Goal: Task Accomplishment & Management: Use online tool/utility

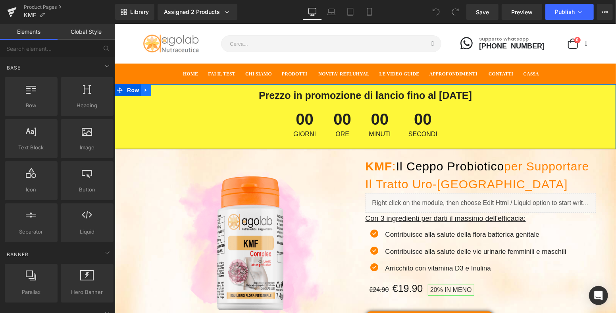
click at [143, 87] on icon at bounding box center [146, 90] width 6 height 6
drag, startPoint x: 164, startPoint y: 91, endPoint x: 190, endPoint y: 99, distance: 27.0
click at [164, 91] on icon at bounding box center [166, 90] width 6 height 6
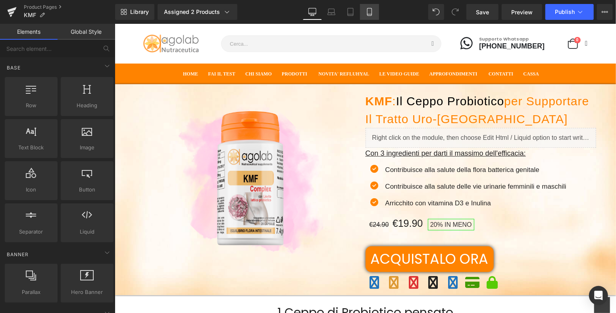
click at [365, 14] on link "Mobile" at bounding box center [369, 12] width 19 height 16
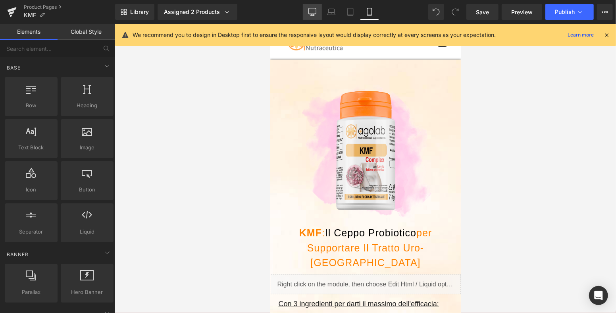
click at [308, 12] on link "Desktop" at bounding box center [312, 12] width 19 height 16
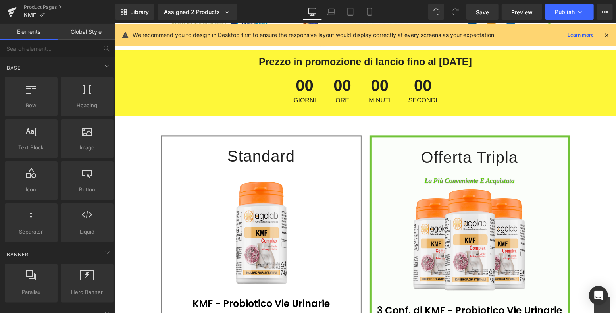
scroll to position [2926, 0]
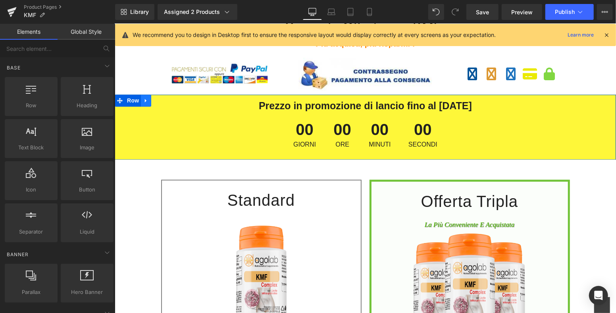
click at [144, 98] on icon at bounding box center [145, 100] width 2 height 4
click at [163, 97] on icon at bounding box center [166, 100] width 6 height 6
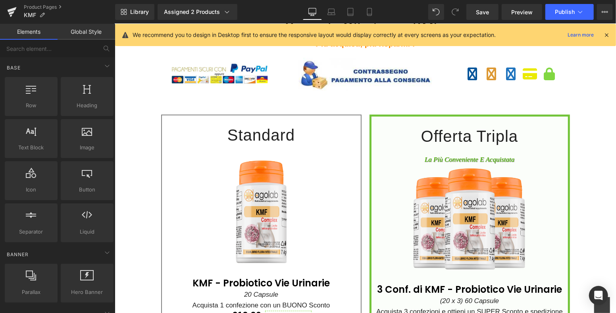
scroll to position [3014, 0]
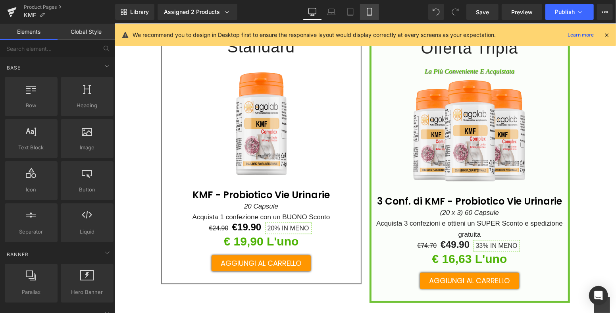
click at [375, 10] on link "Mobile" at bounding box center [369, 12] width 19 height 16
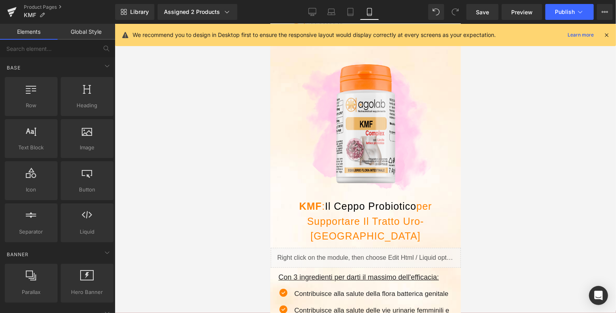
scroll to position [0, 0]
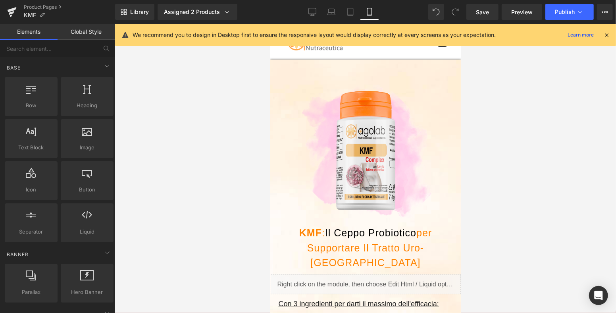
drag, startPoint x: 456, startPoint y: 261, endPoint x: 840, endPoint y: 28, distance: 449.1
click at [482, 11] on span "Save" at bounding box center [482, 12] width 13 height 8
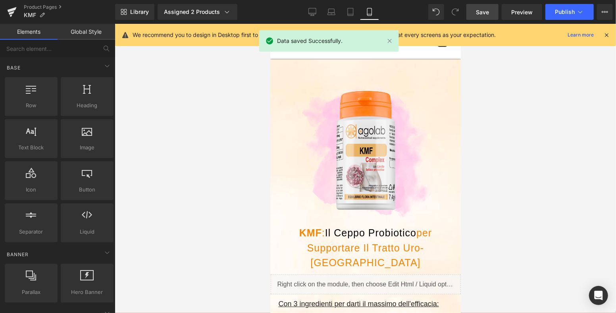
click at [606, 33] on icon at bounding box center [606, 34] width 7 height 7
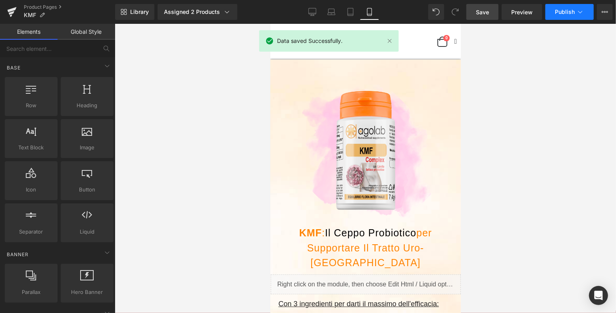
click at [577, 17] on button "Publish" at bounding box center [569, 12] width 48 height 16
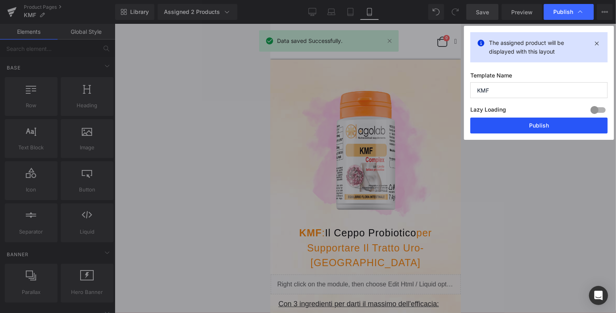
click at [542, 128] on button "Publish" at bounding box center [538, 125] width 137 height 16
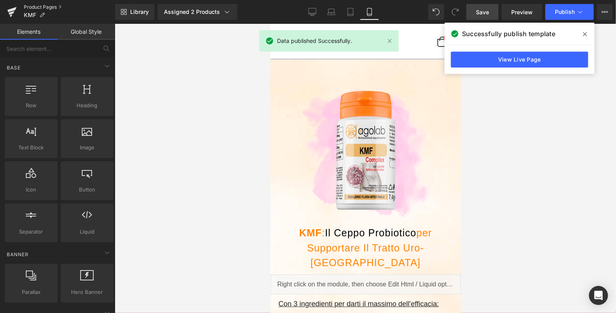
click at [48, 5] on link "Product Pages" at bounding box center [69, 7] width 91 height 6
